Goal: Information Seeking & Learning: Learn about a topic

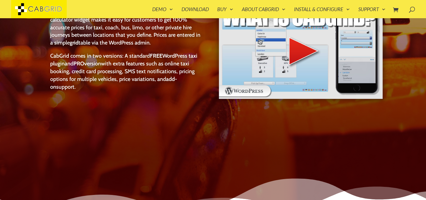
scroll to position [28, 0]
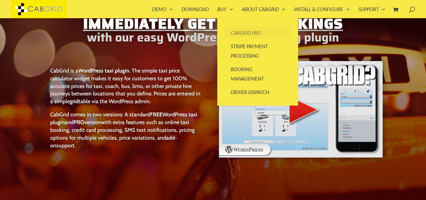
click at [241, 31] on link "CabGrid Pro" at bounding box center [257, 32] width 67 height 13
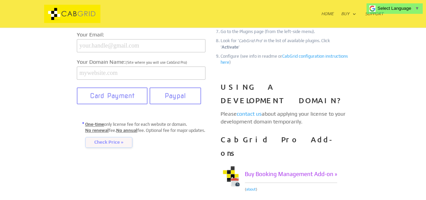
scroll to position [187, 0]
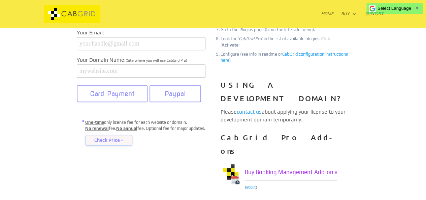
click at [125, 146] on span "Check Price »" at bounding box center [108, 140] width 47 height 11
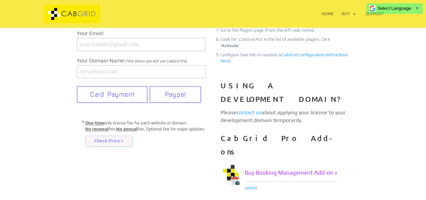
click at [119, 146] on span "Check Price »" at bounding box center [108, 140] width 47 height 11
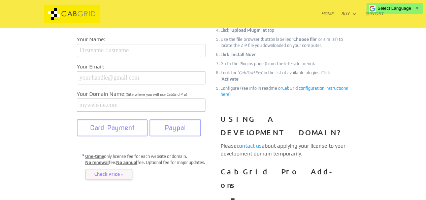
scroll to position [155, 0]
